Goal: Transaction & Acquisition: Purchase product/service

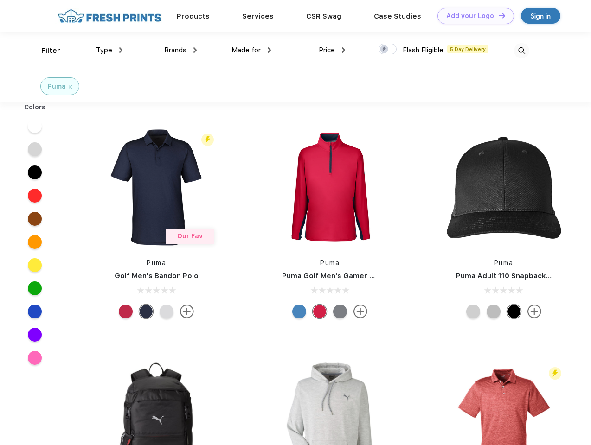
scroll to position [0, 0]
click at [472, 16] on link "Add your Logo Design Tool" at bounding box center [475, 16] width 77 height 16
click at [0, 0] on div "Design Tool" at bounding box center [0, 0] width 0 height 0
click at [498, 15] on link "Add your Logo Design Tool" at bounding box center [475, 16] width 77 height 16
click at [45, 51] on div "Filter" at bounding box center [50, 50] width 19 height 11
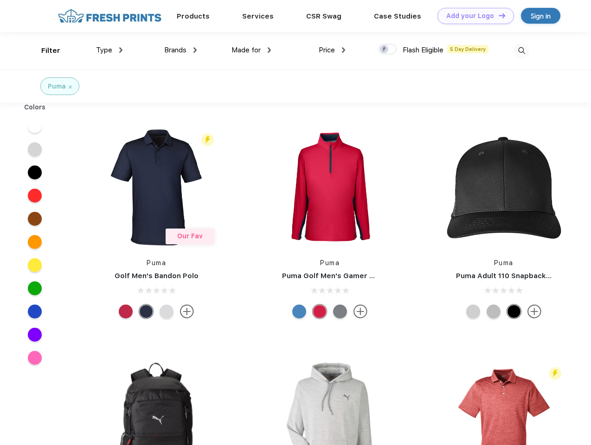
click at [109, 50] on span "Type" at bounding box center [104, 50] width 16 height 8
click at [180, 50] on span "Brands" at bounding box center [175, 50] width 22 height 8
click at [251, 50] on span "Made for" at bounding box center [245, 50] width 29 height 8
click at [332, 50] on span "Price" at bounding box center [327, 50] width 16 height 8
click at [388, 50] on div at bounding box center [387, 49] width 18 height 10
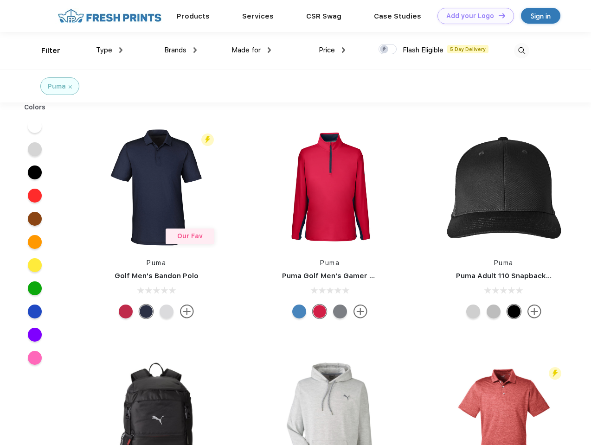
click at [384, 50] on input "checkbox" at bounding box center [381, 47] width 6 height 6
click at [521, 51] on img at bounding box center [521, 50] width 15 height 15
